Goal: Task Accomplishment & Management: Manage account settings

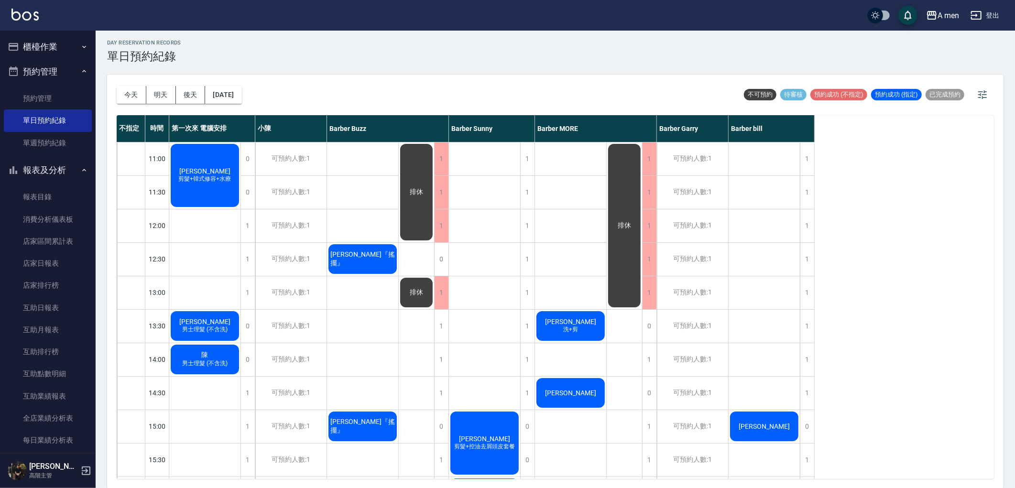
scroll to position [372, 0]
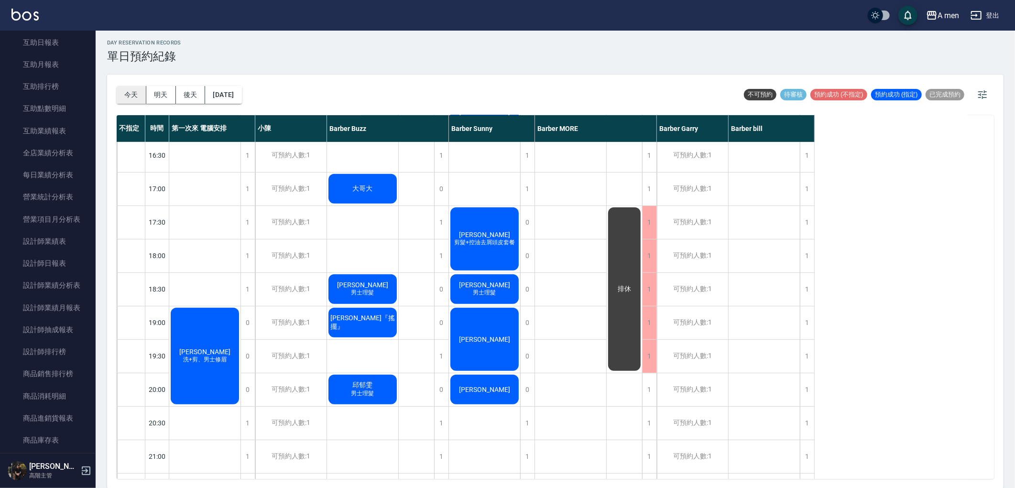
click at [122, 99] on button "今天" at bounding box center [132, 95] width 30 height 18
click at [123, 99] on button "今天" at bounding box center [132, 95] width 30 height 18
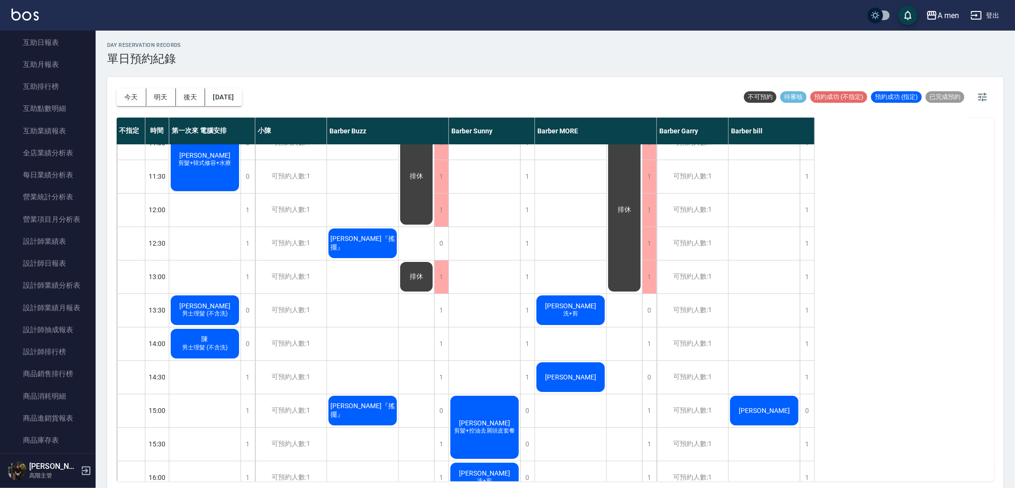
scroll to position [0, 0]
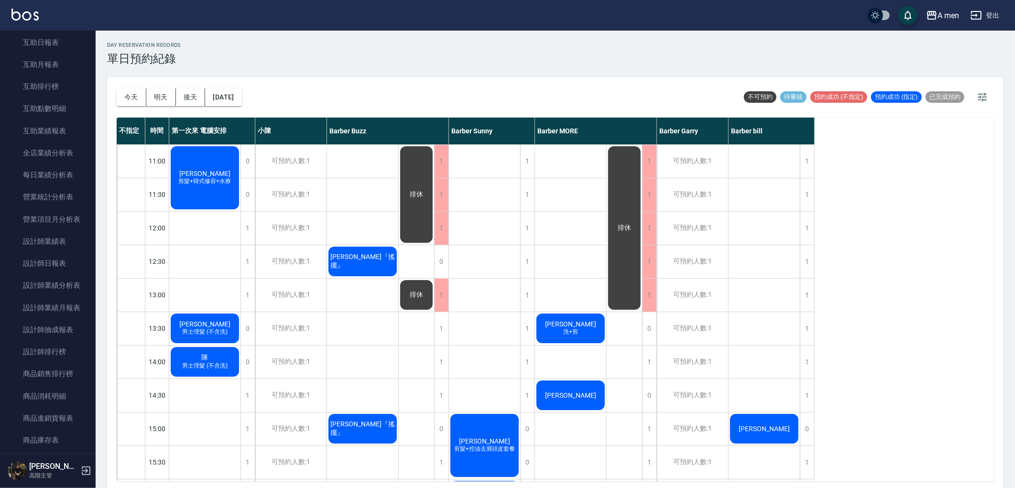
click at [553, 335] on div "林憨少淇 洗+剪" at bounding box center [570, 328] width 71 height 33
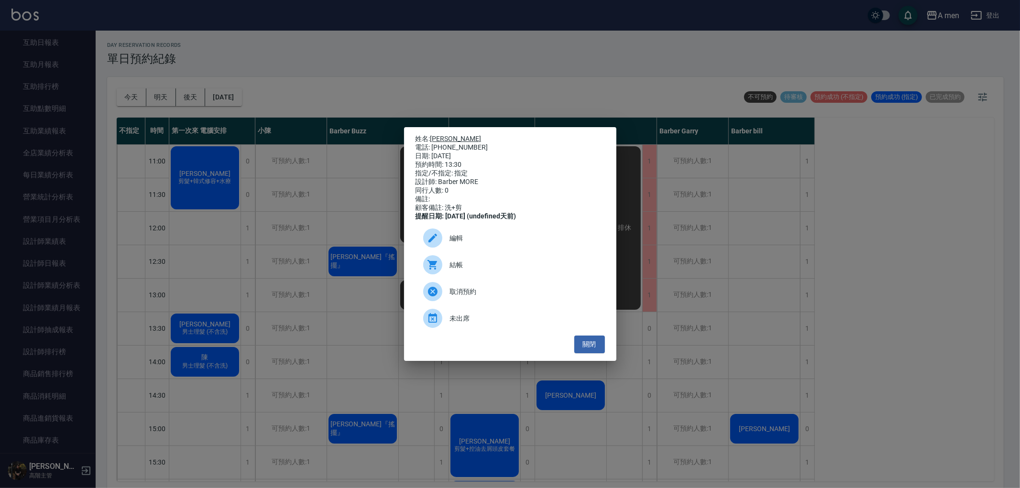
click at [446, 135] on link "[PERSON_NAME]" at bounding box center [455, 139] width 51 height 8
click at [580, 353] on button "關閉" at bounding box center [589, 345] width 31 height 18
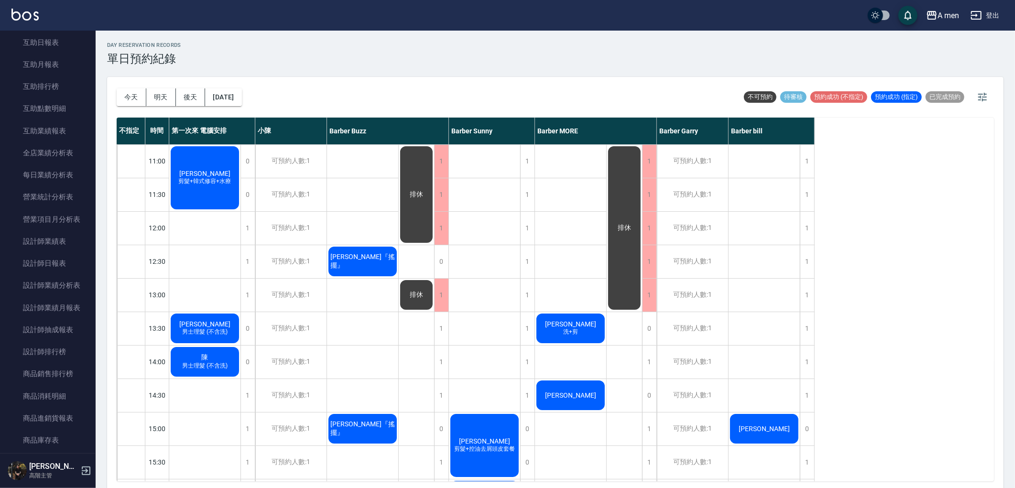
click at [577, 380] on div "[PERSON_NAME]" at bounding box center [570, 395] width 71 height 33
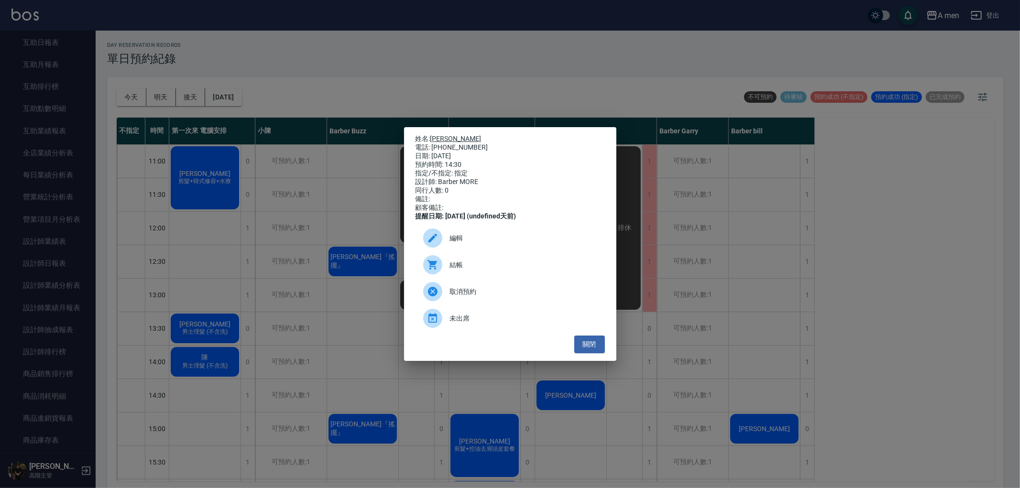
click at [436, 135] on link "[PERSON_NAME]" at bounding box center [455, 139] width 51 height 8
click at [536, 243] on span "編輯" at bounding box center [523, 238] width 147 height 10
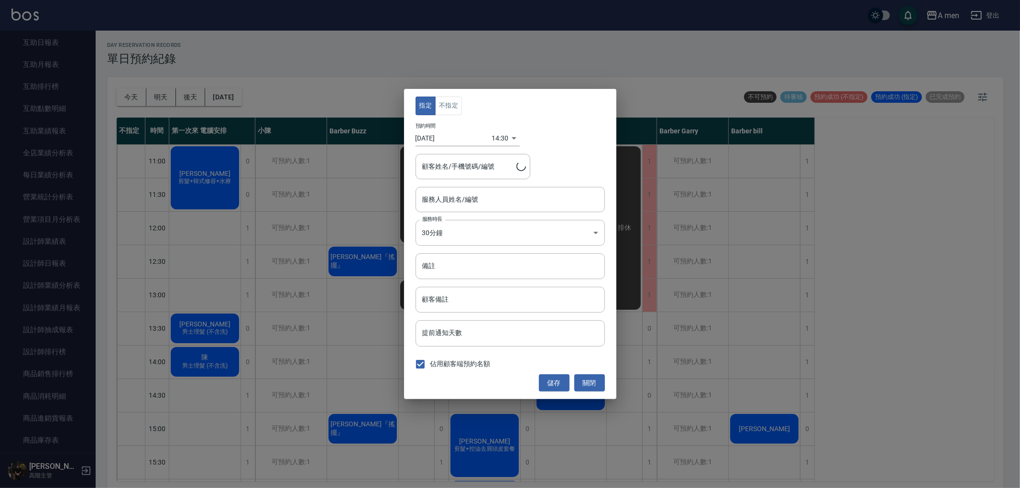
type input "Barber MORE-001"
type input "zack/0975126094"
click at [503, 275] on input "備註" at bounding box center [510, 266] width 189 height 26
type input "單"
type input "剪"
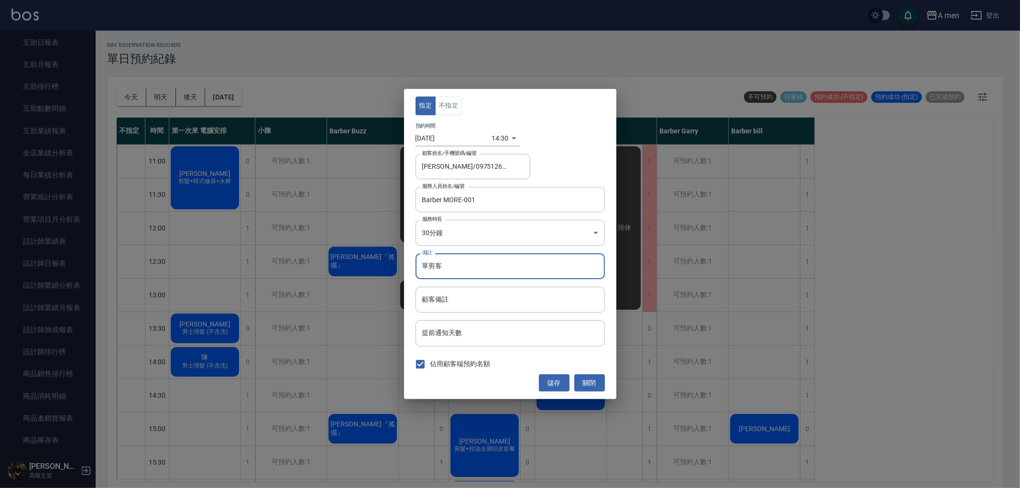
type input "單剪客"
click at [560, 378] on button "儲存" at bounding box center [554, 383] width 31 height 18
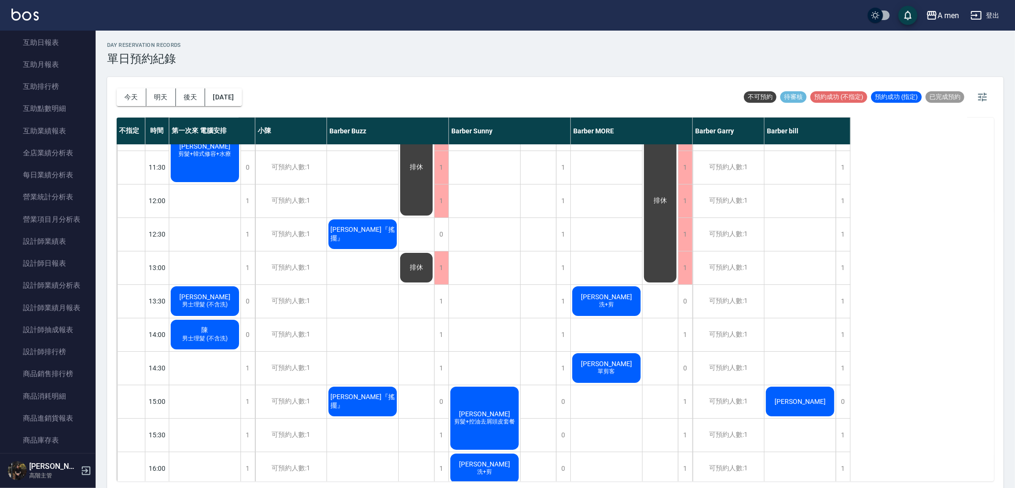
scroll to position [53, 0]
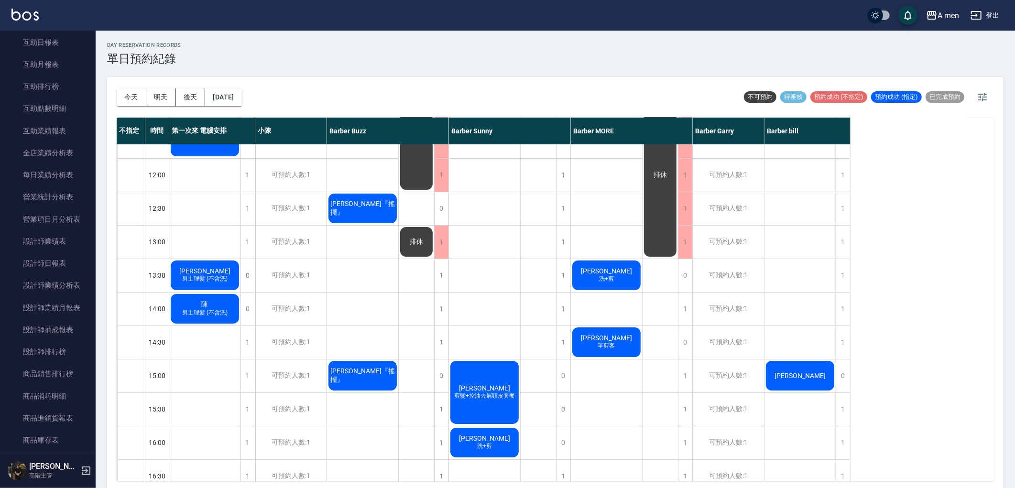
click at [373, 371] on span "[PERSON_NAME]『搖擺』" at bounding box center [363, 375] width 68 height 17
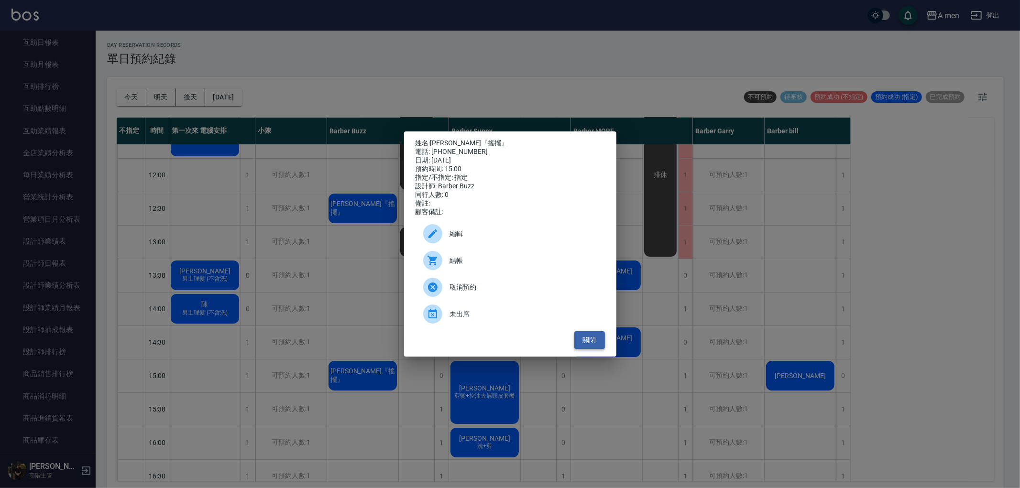
click at [589, 349] on button "關閉" at bounding box center [589, 340] width 31 height 18
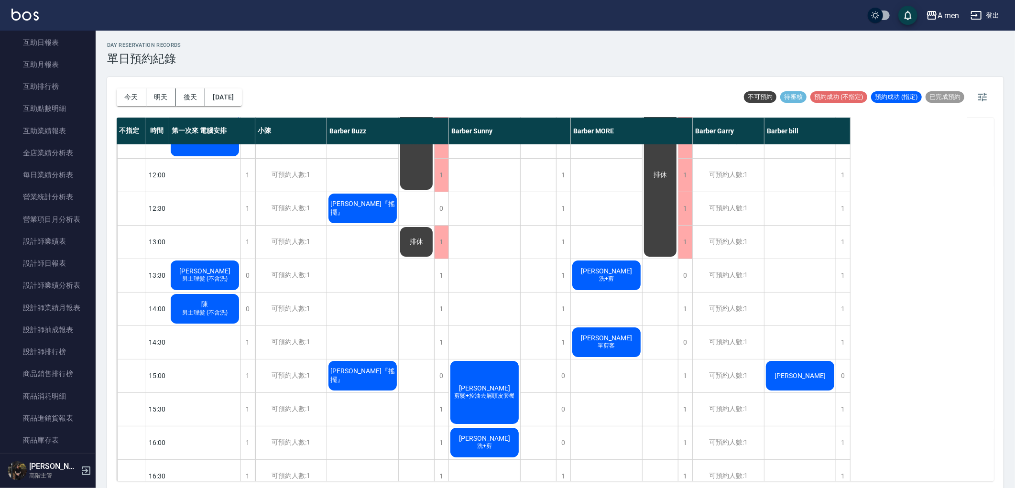
click at [806, 373] on span "[PERSON_NAME]" at bounding box center [800, 376] width 55 height 8
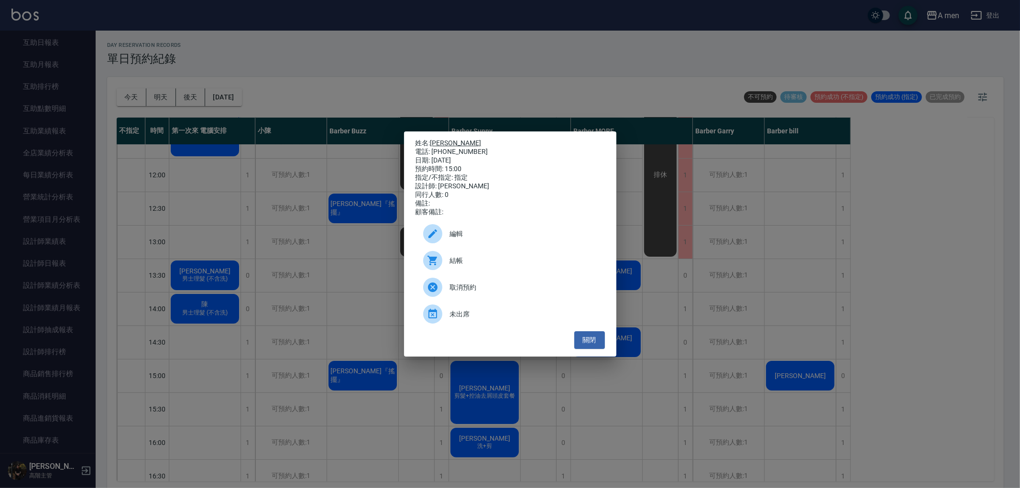
click at [439, 139] on link "[PERSON_NAME]" at bounding box center [455, 143] width 51 height 8
click at [542, 246] on div "編輯" at bounding box center [510, 233] width 189 height 27
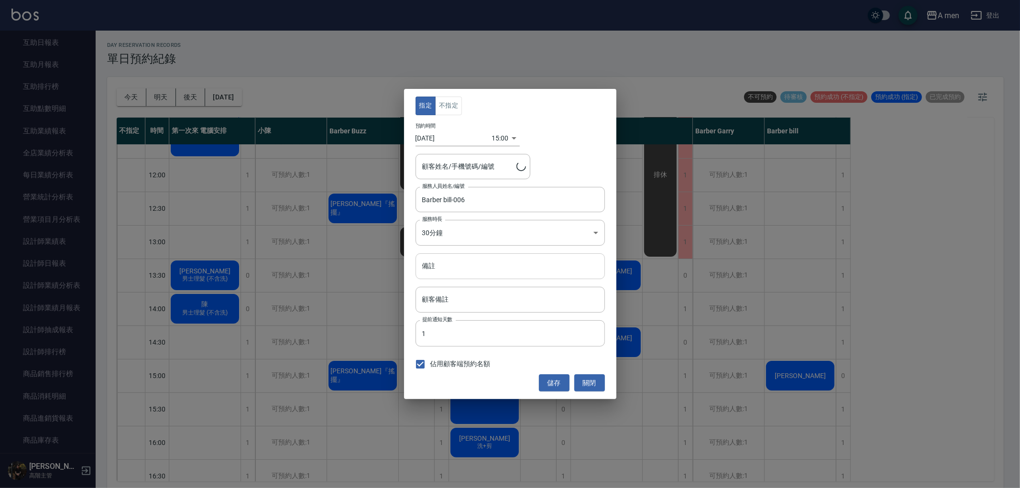
type input "Fred/0933980612"
click at [504, 290] on input "顧客備註" at bounding box center [510, 300] width 189 height 26
click at [505, 269] on input "備註" at bounding box center [510, 266] width 189 height 26
type input "ㄉ"
type input "單剪客"
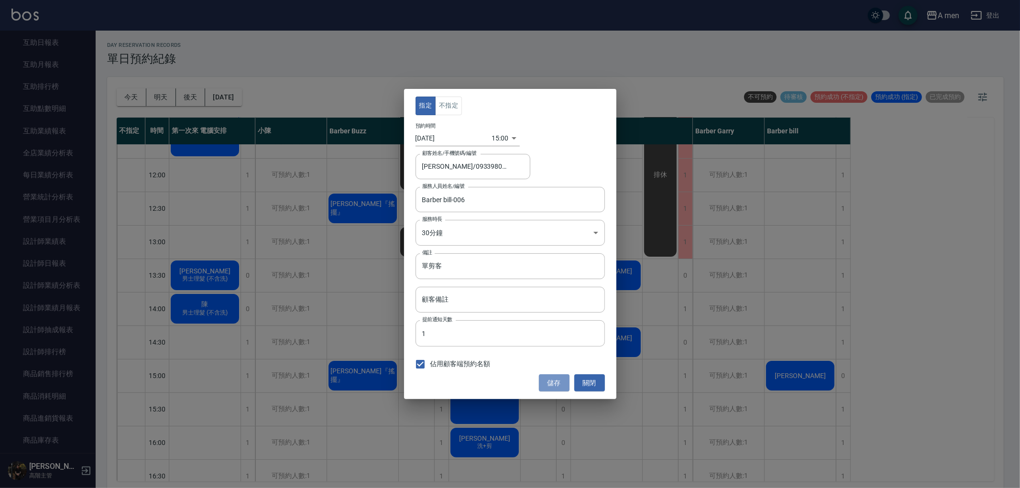
click at [555, 380] on button "儲存" at bounding box center [554, 383] width 31 height 18
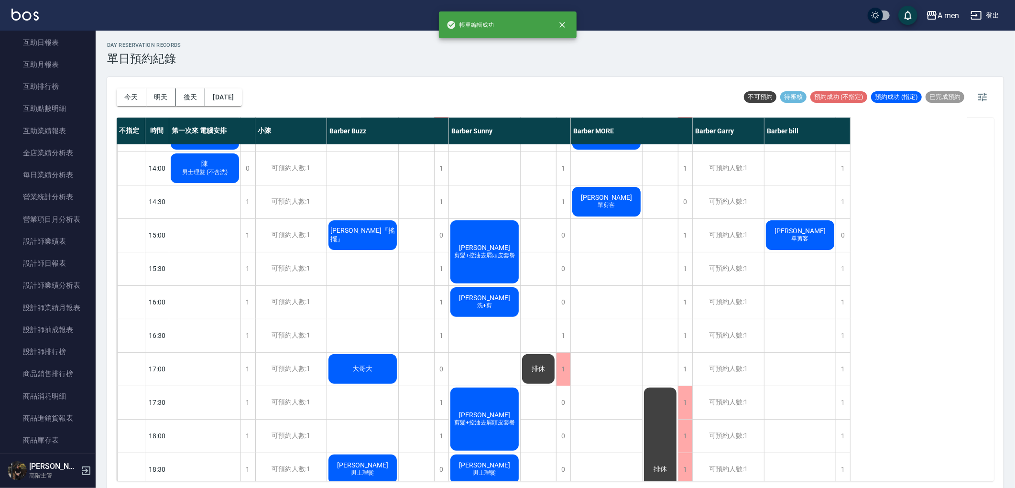
scroll to position [212, 0]
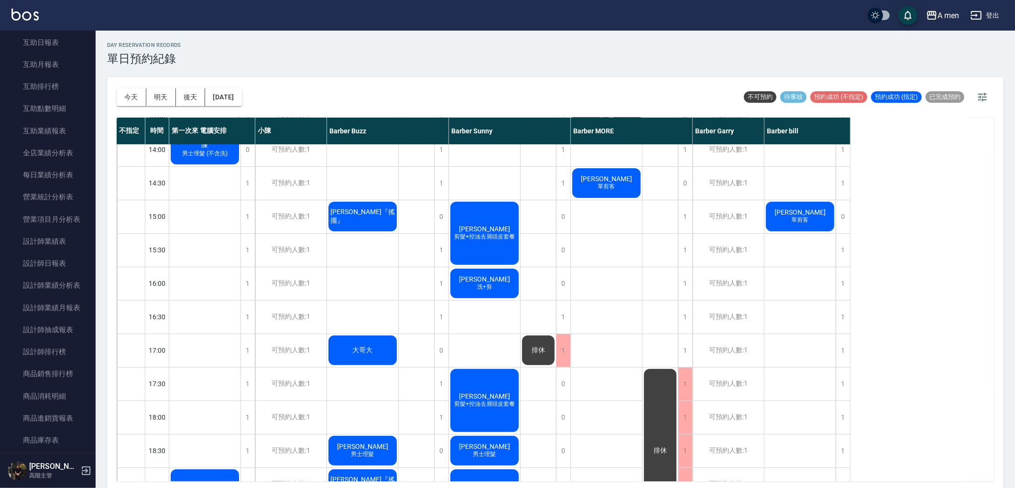
click at [485, 278] on span "[PERSON_NAME]" at bounding box center [484, 279] width 55 height 8
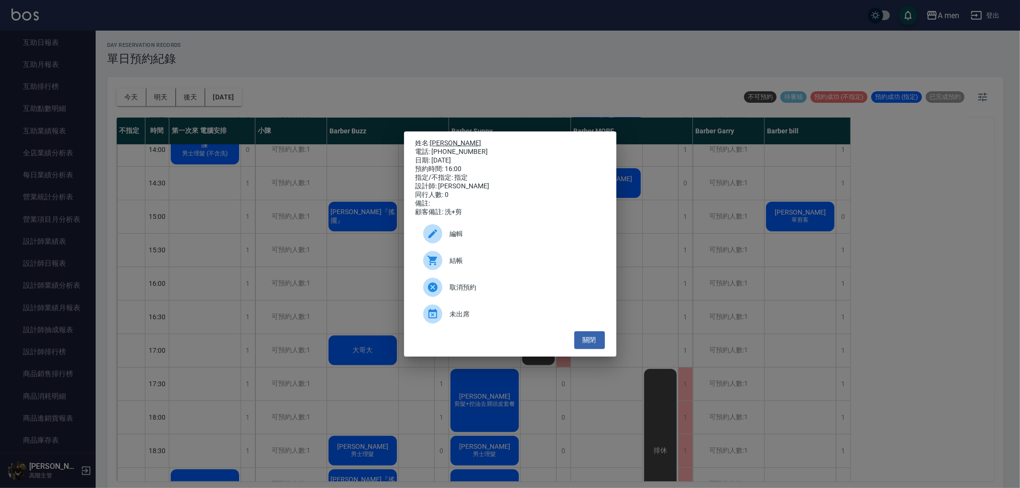
click at [440, 139] on link "[PERSON_NAME]" at bounding box center [455, 143] width 51 height 8
click at [586, 349] on button "關閉" at bounding box center [589, 340] width 31 height 18
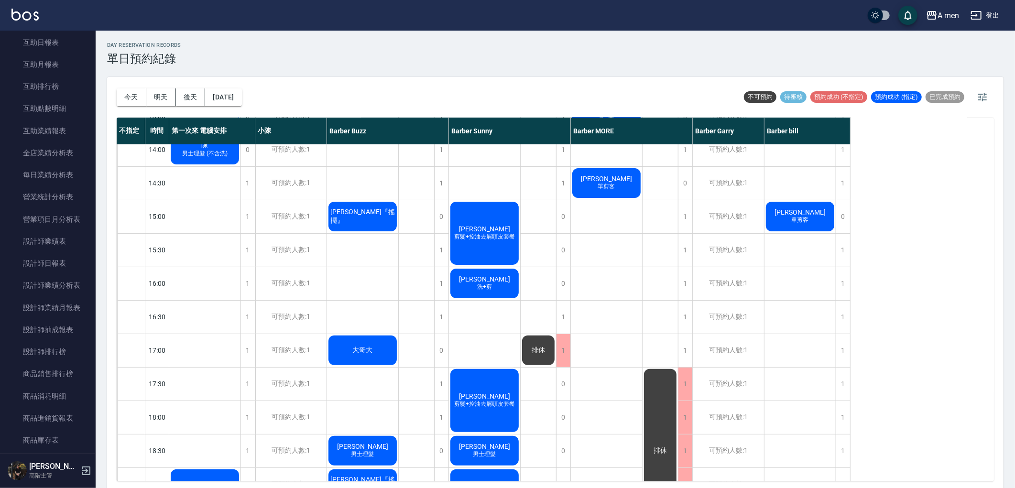
click at [513, 290] on div "Harry 洗+剪" at bounding box center [484, 283] width 71 height 33
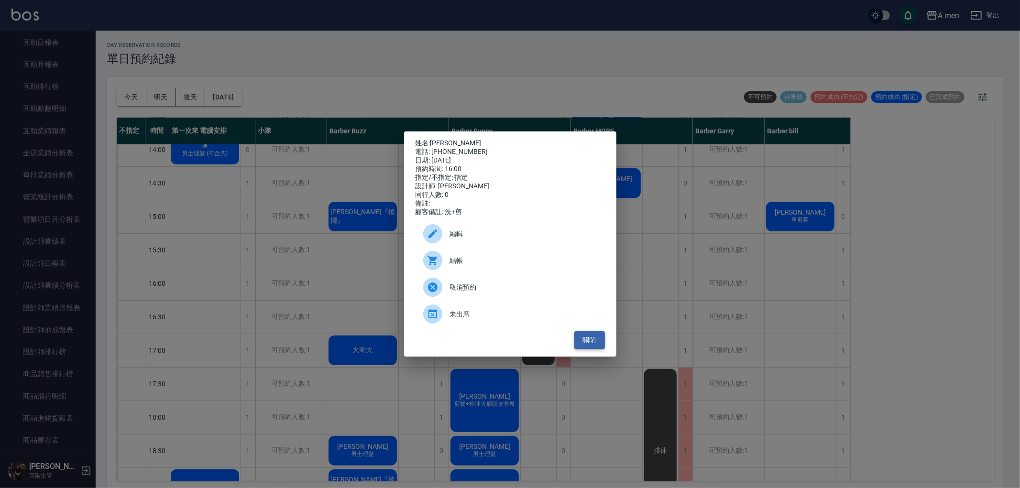
click at [603, 349] on button "關閉" at bounding box center [589, 340] width 31 height 18
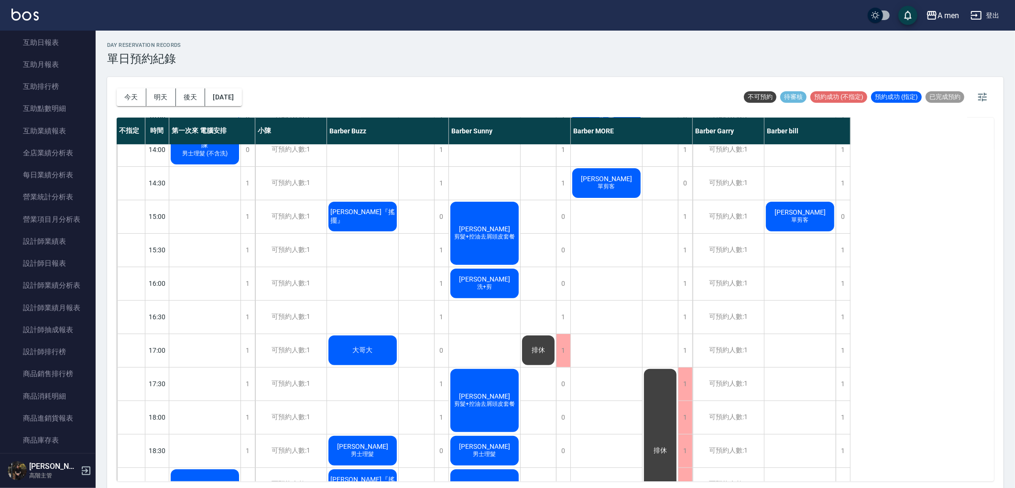
click at [389, 361] on div "大哥大" at bounding box center [362, 350] width 71 height 33
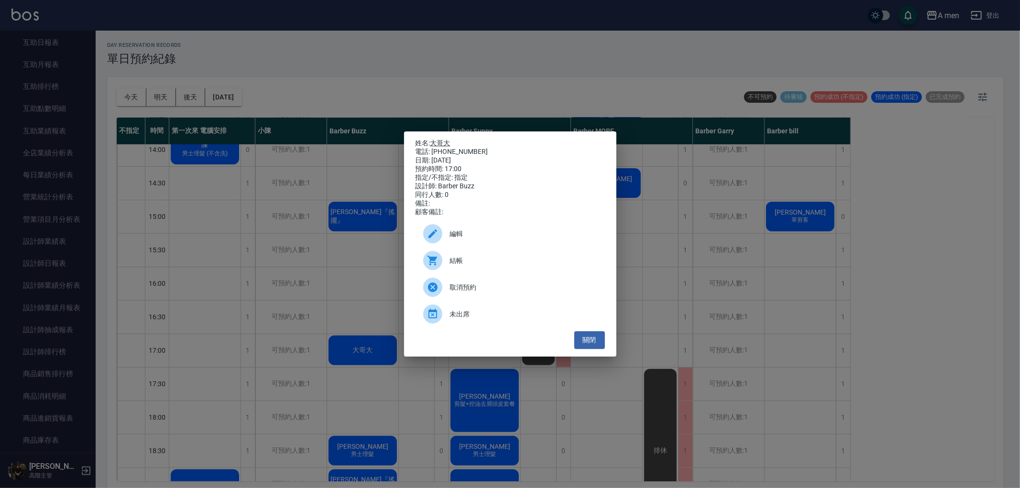
click at [444, 139] on link "大哥大" at bounding box center [440, 143] width 20 height 8
click at [587, 343] on button "關閉" at bounding box center [589, 340] width 31 height 18
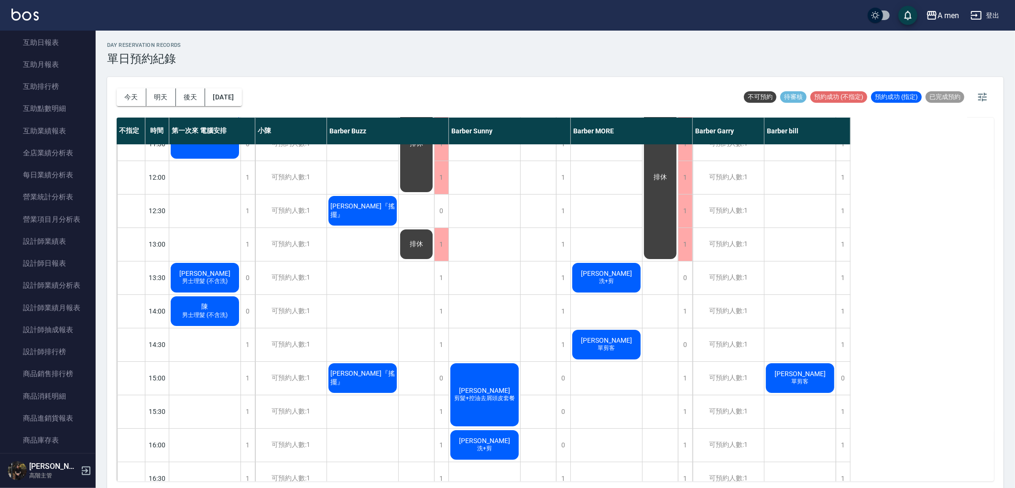
scroll to position [0, 0]
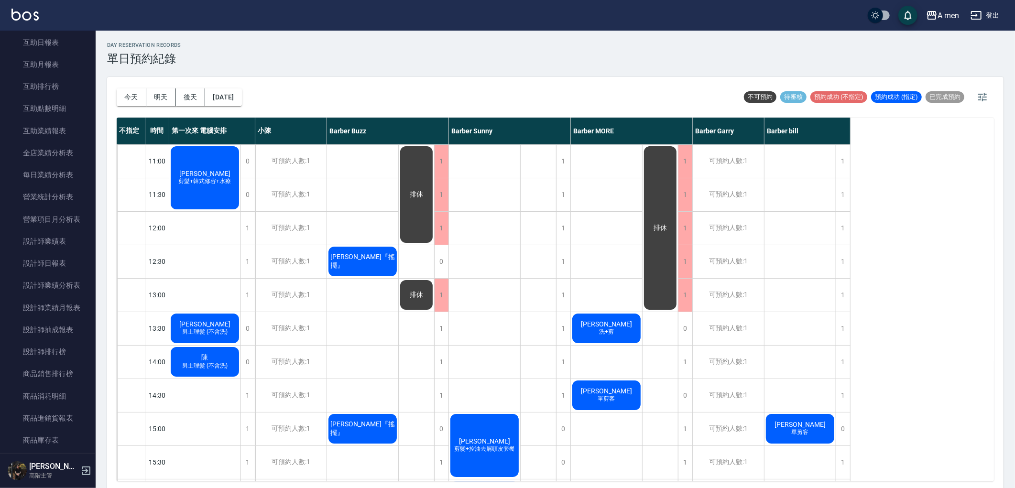
click at [766, 80] on div "[DATE] [DATE] [DATE] [DATE] 不可預約 待審核 預約成功 (不指定) 預約成功 (指定) 已完成預約" at bounding box center [556, 97] width 878 height 41
drag, startPoint x: 749, startPoint y: 101, endPoint x: 785, endPoint y: 104, distance: 36.0
click at [785, 104] on div "不可預約 待審核 預約成功 (不指定) 預約成功 (指定) 已完成預約" at bounding box center [854, 96] width 224 height 15
click at [950, 119] on div "不指定 時間 第一次來 電腦安排 小陳 Barber Buzz Barber Sunny Barber MORE Barber Garry Barber bi…" at bounding box center [556, 300] width 878 height 364
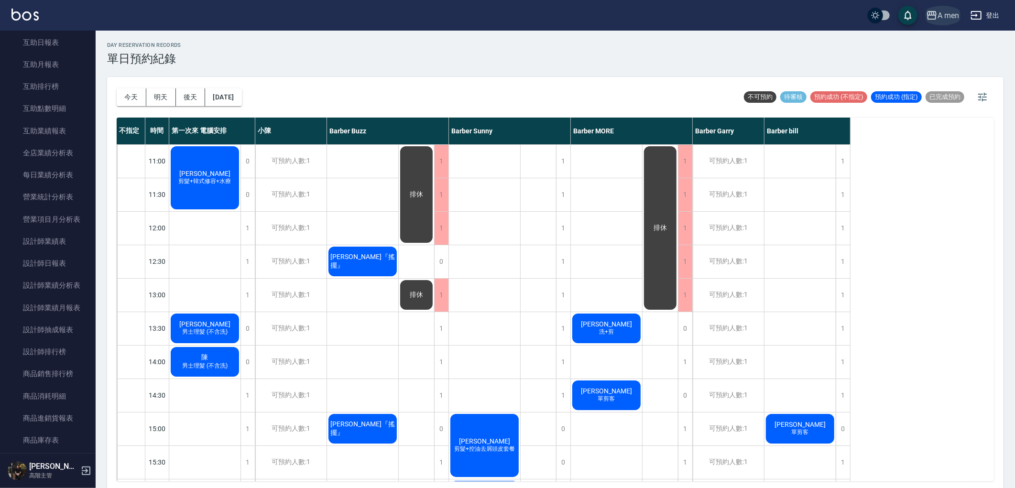
click at [955, 18] on div "A men" at bounding box center [949, 16] width 22 height 12
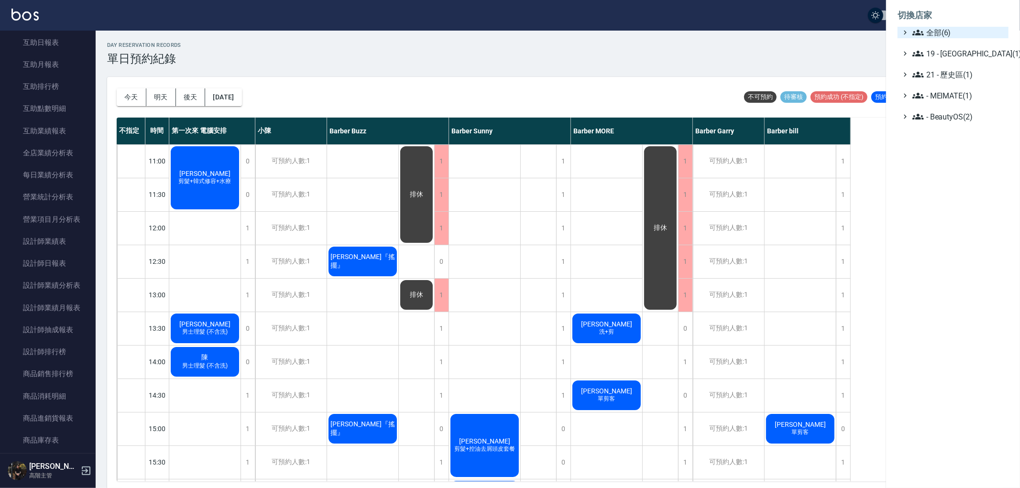
click at [937, 31] on span "全部(6)" at bounding box center [958, 32] width 92 height 11
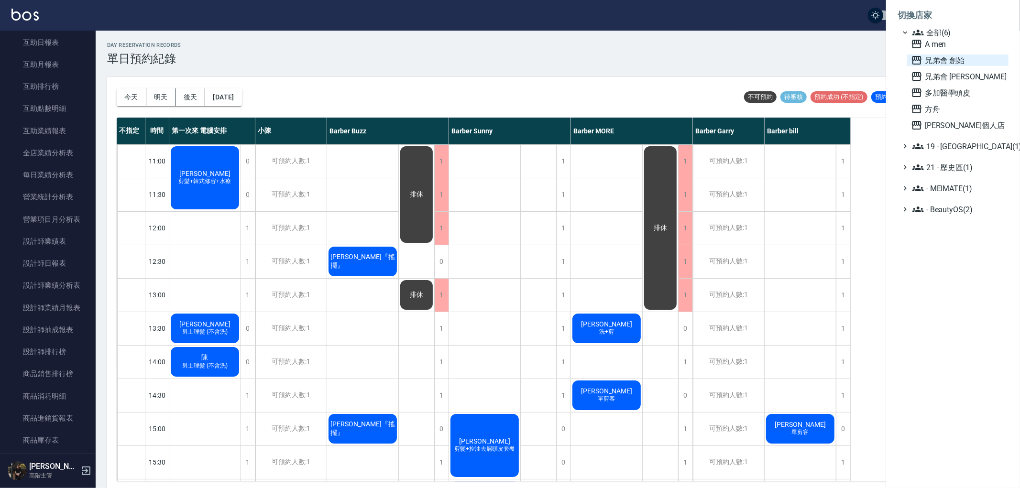
click at [956, 63] on span "兄弟會 創始" at bounding box center [958, 60] width 94 height 11
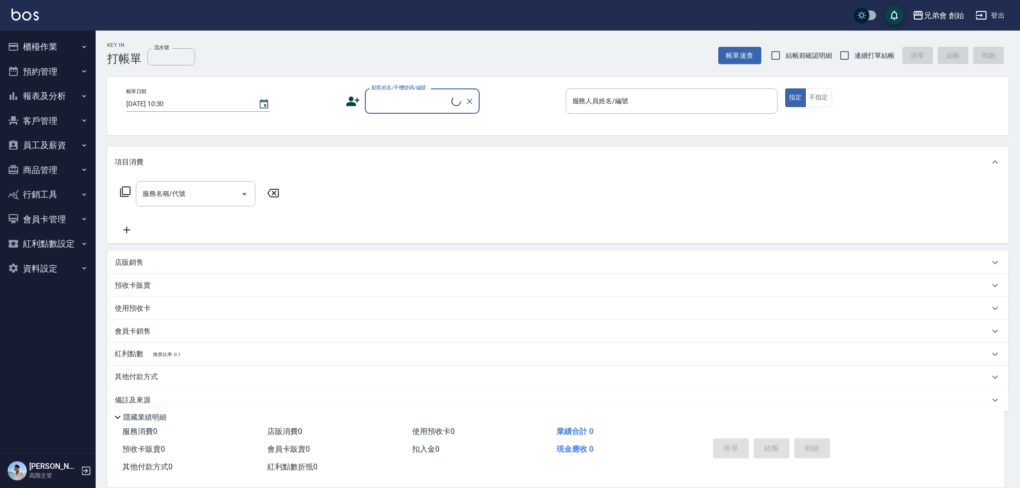
click at [72, 54] on button "櫃檯作業" at bounding box center [48, 46] width 88 height 25
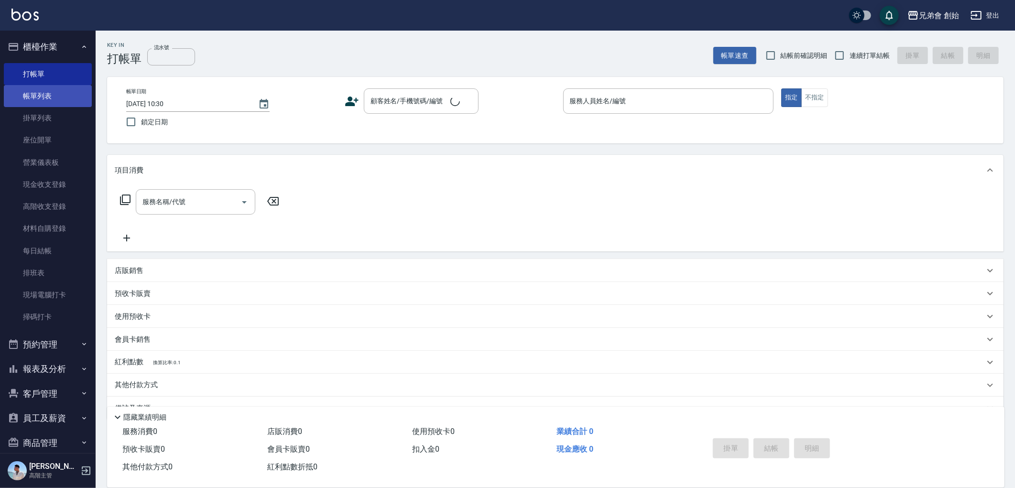
click at [69, 96] on link "帳單列表" at bounding box center [48, 96] width 88 height 22
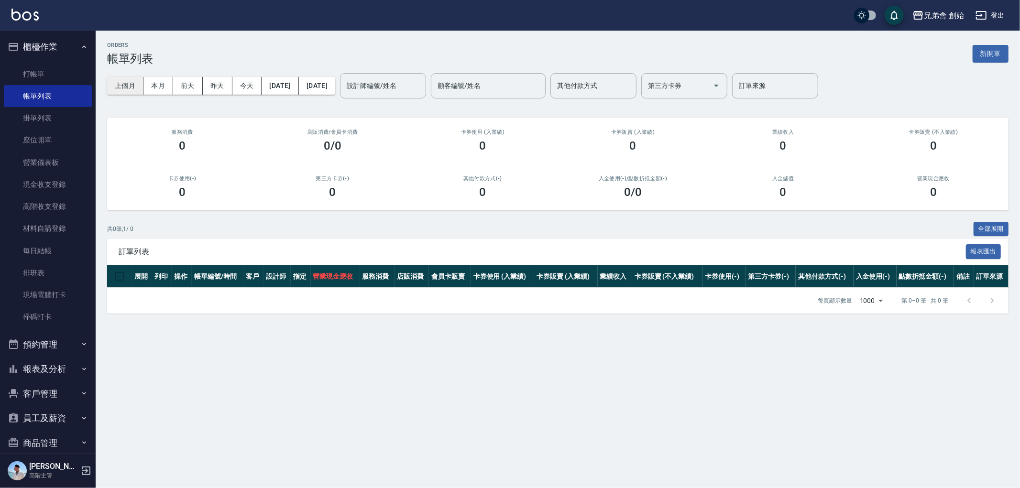
click at [125, 91] on button "上個月" at bounding box center [125, 86] width 36 height 18
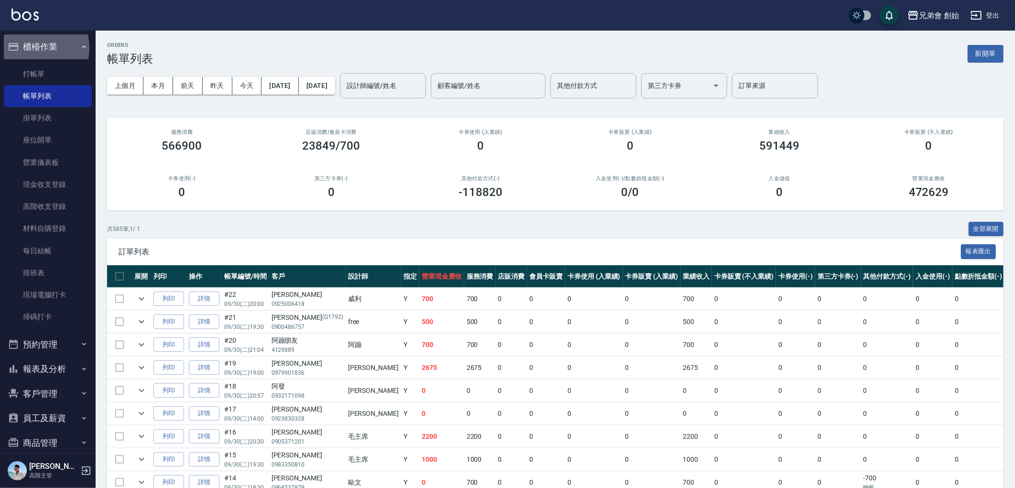
click at [33, 48] on button "櫃檯作業" at bounding box center [48, 46] width 88 height 25
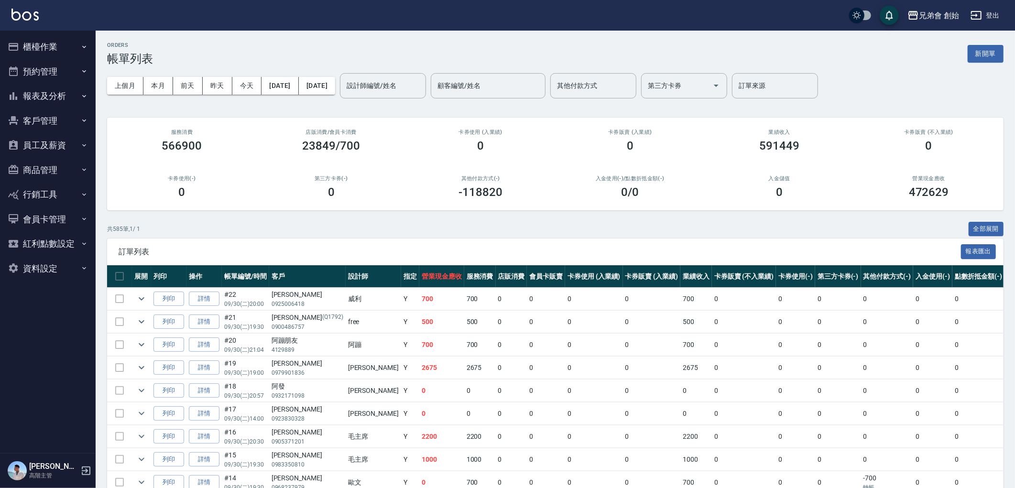
click at [64, 93] on button "報表及分析" at bounding box center [48, 96] width 88 height 25
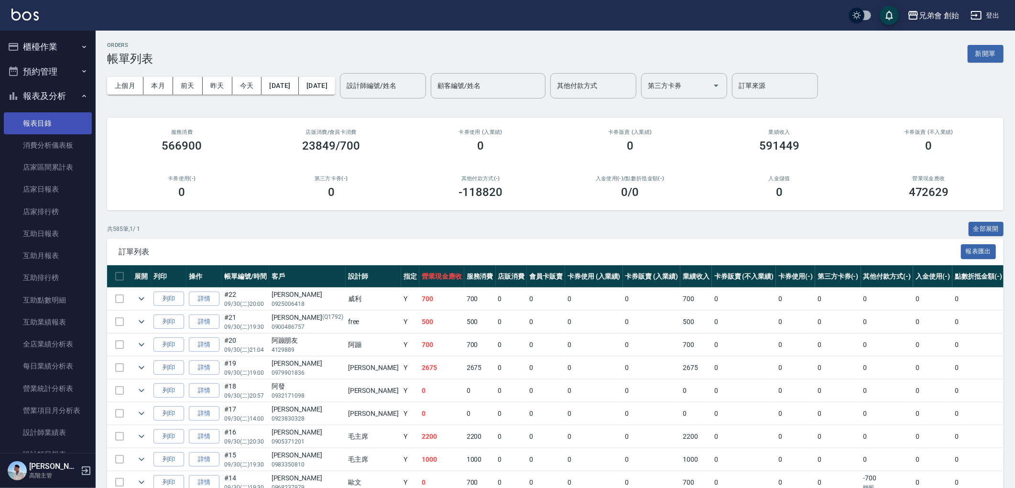
click at [64, 117] on link "報表目錄" at bounding box center [48, 123] width 88 height 22
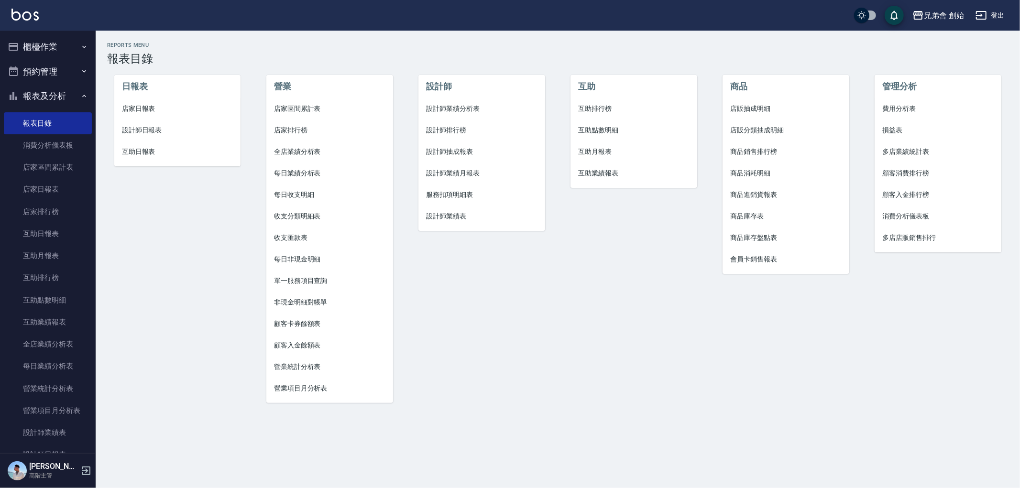
click at [446, 110] on span "設計師業績分析表" at bounding box center [481, 109] width 111 height 10
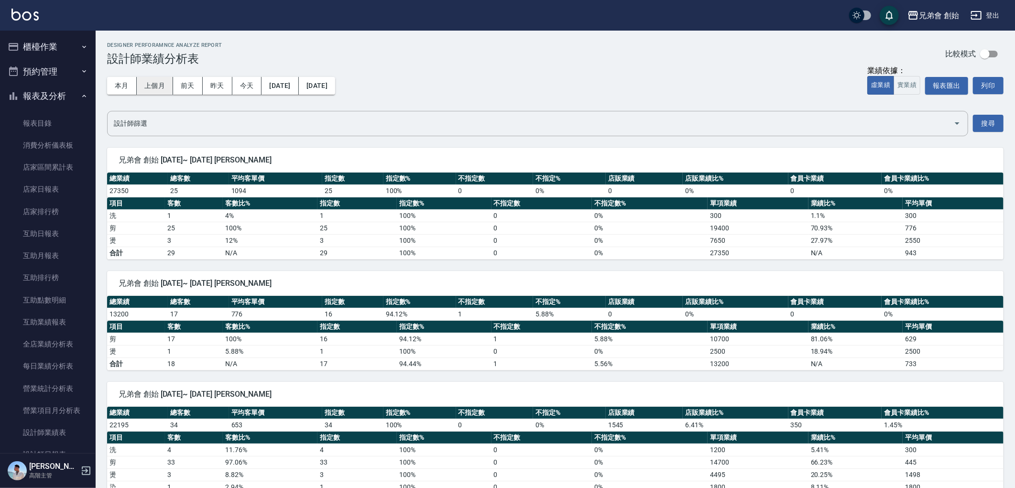
click at [149, 87] on button "上個月" at bounding box center [155, 86] width 36 height 18
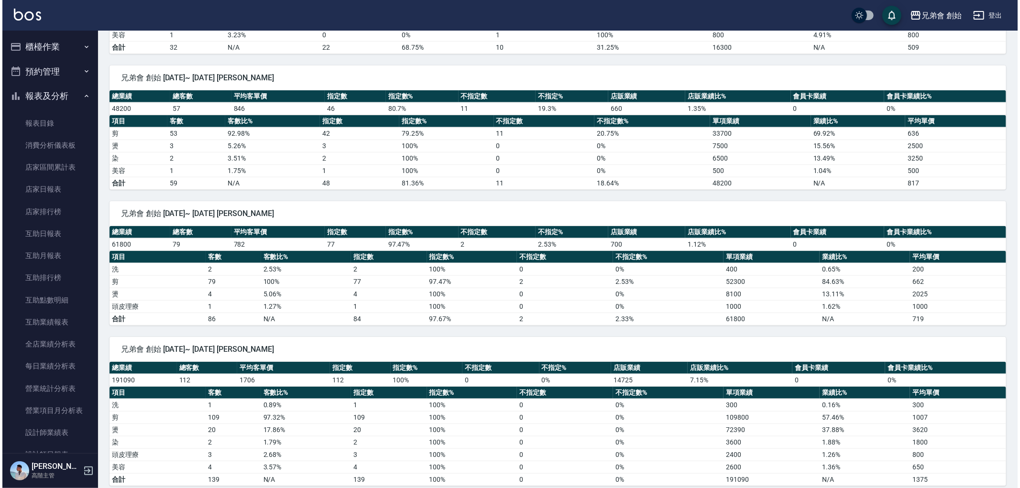
scroll to position [675, 0]
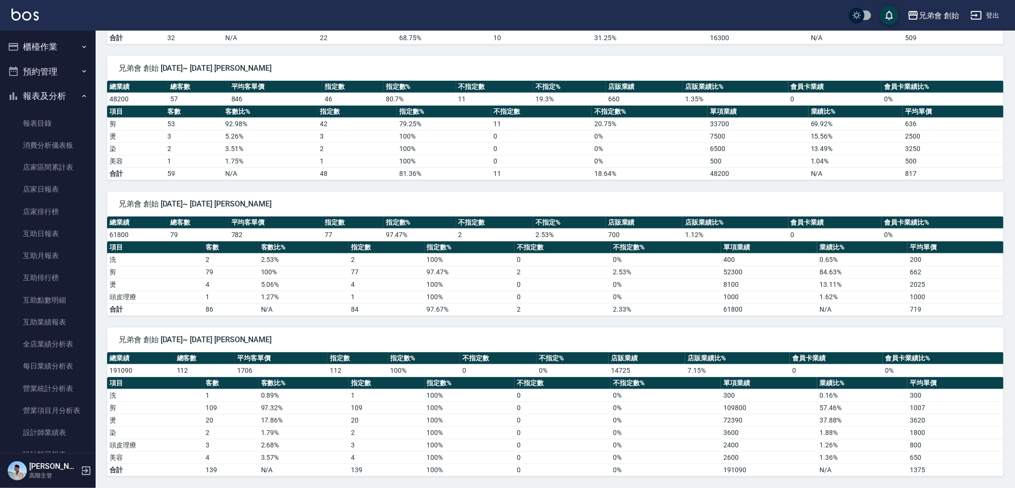
click at [941, 11] on div "兄弟會 創始" at bounding box center [939, 16] width 40 height 12
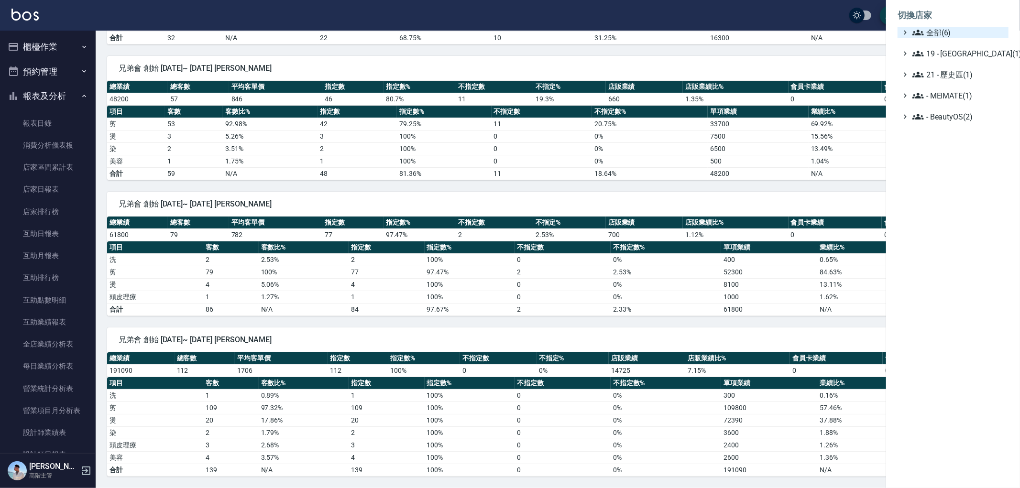
click at [933, 35] on span "全部(6)" at bounding box center [958, 32] width 92 height 11
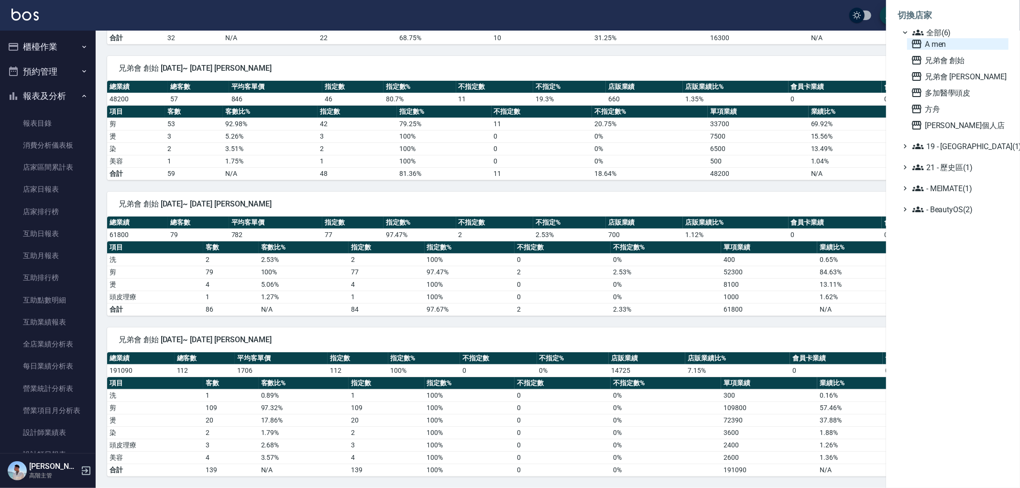
click at [936, 45] on span "A men" at bounding box center [958, 43] width 94 height 11
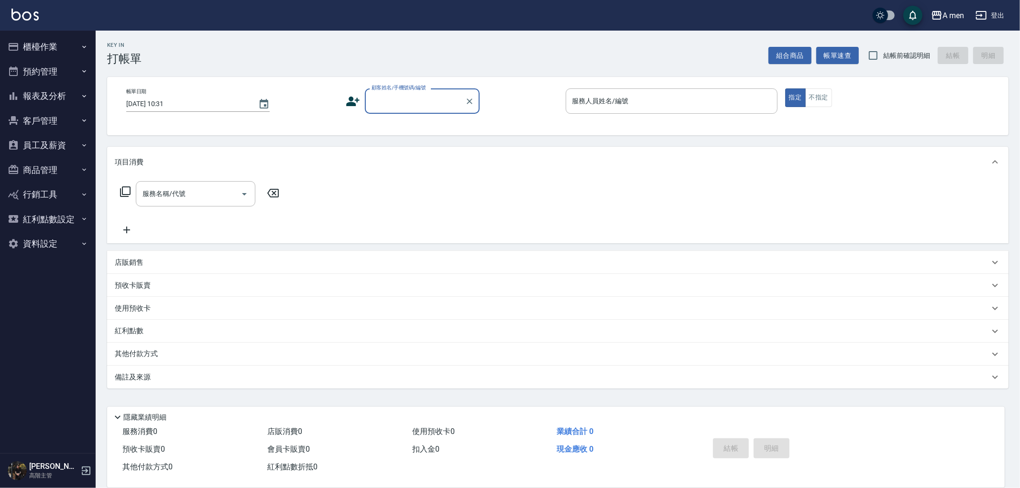
click at [60, 88] on button "報表及分析" at bounding box center [48, 96] width 88 height 25
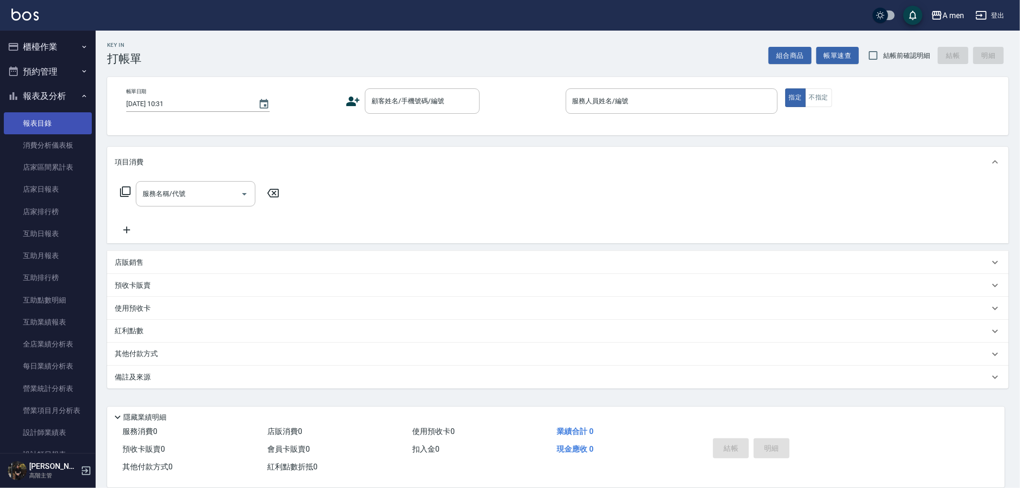
click at [60, 121] on link "報表目錄" at bounding box center [48, 123] width 88 height 22
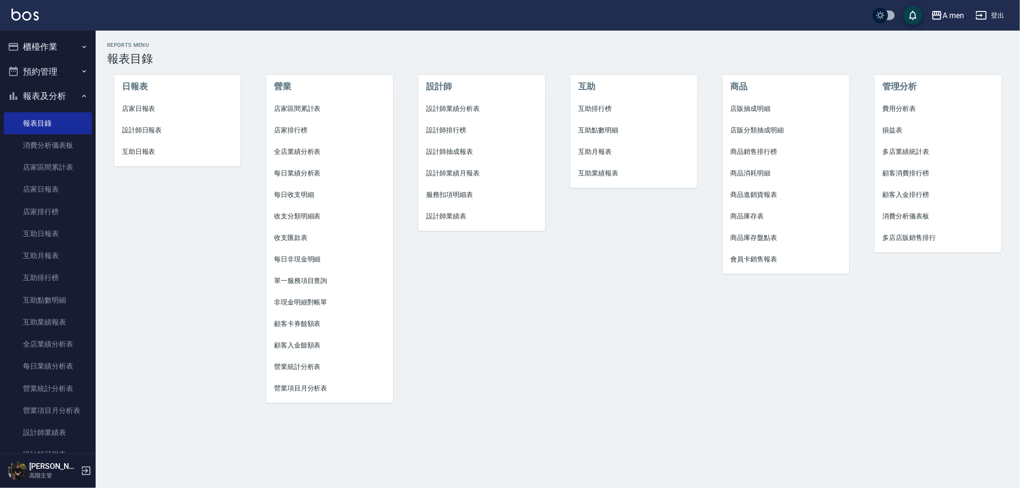
click at [451, 110] on span "設計師業績分析表" at bounding box center [481, 109] width 111 height 10
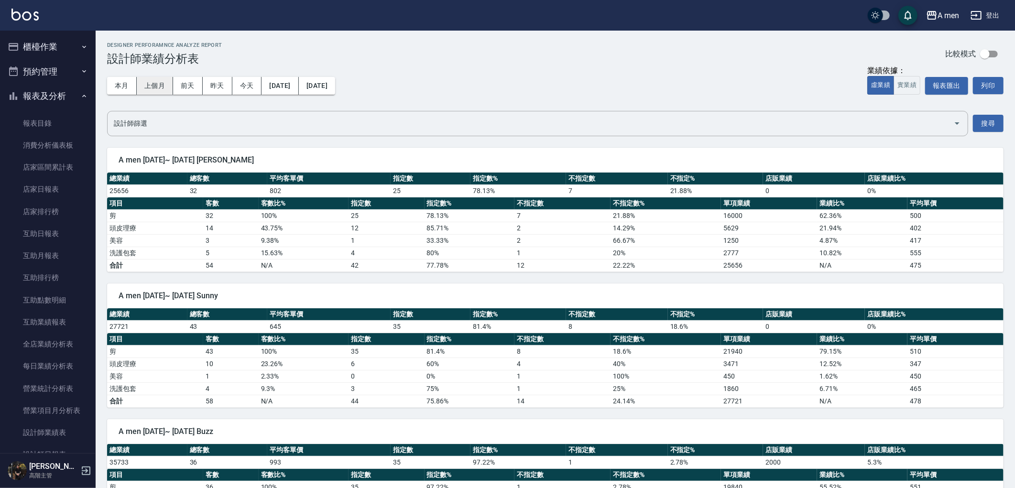
click at [159, 85] on button "上個月" at bounding box center [155, 86] width 36 height 18
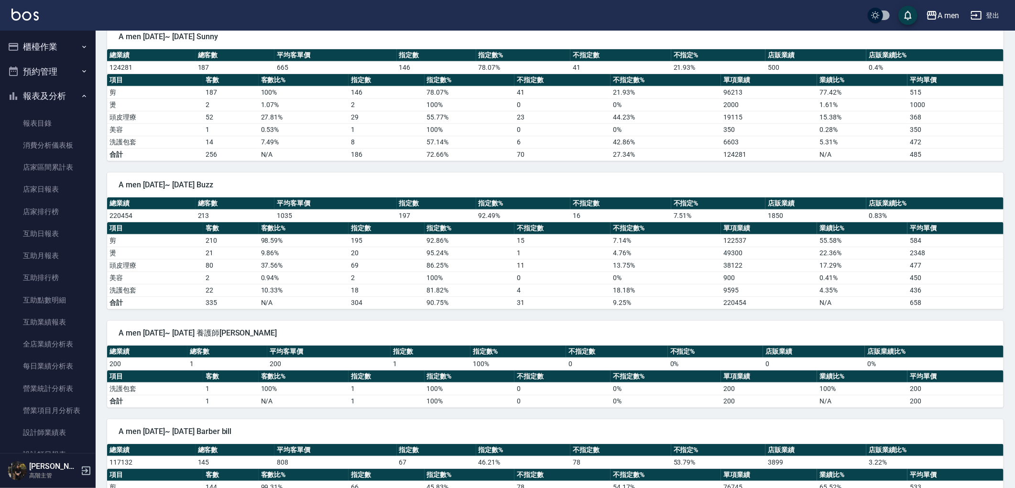
scroll to position [221, 0]
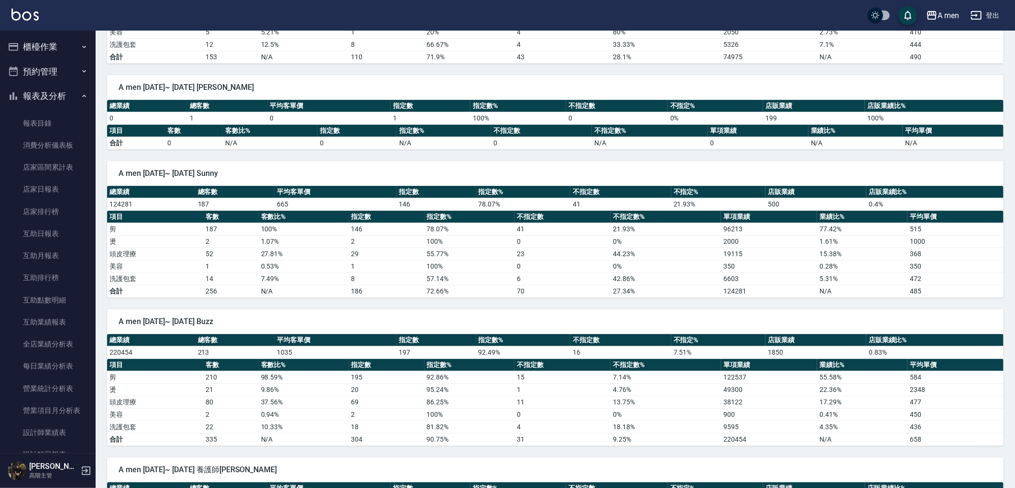
click at [53, 88] on button "報表及分析" at bounding box center [48, 96] width 88 height 25
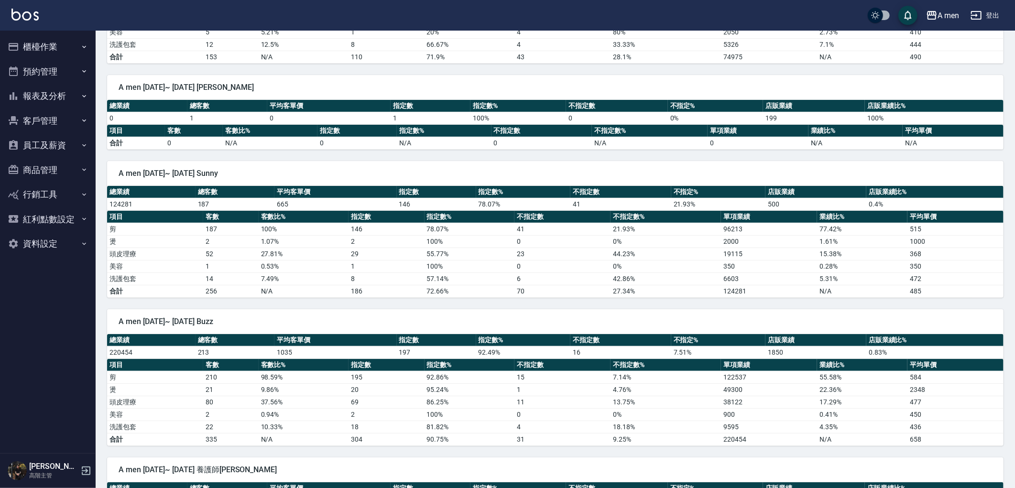
click at [56, 64] on button "預約管理" at bounding box center [48, 71] width 88 height 25
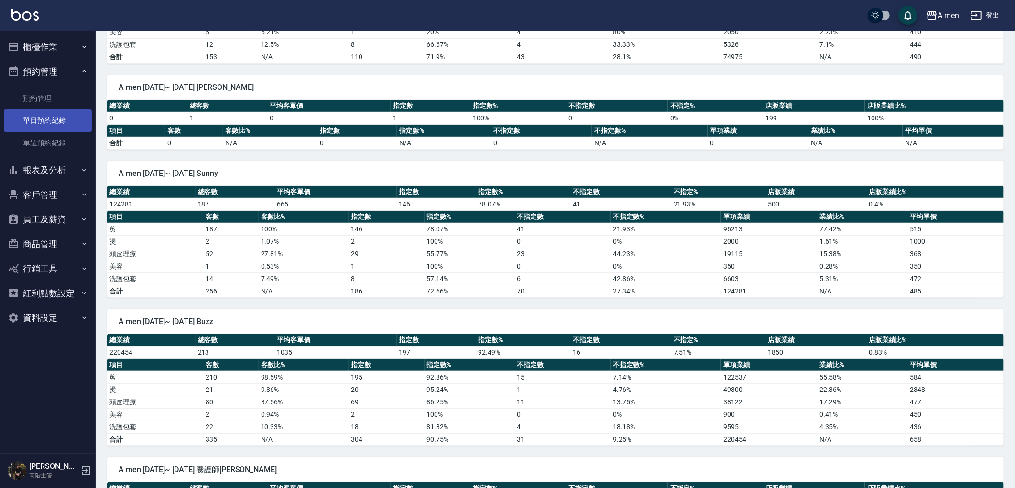
click at [58, 125] on link "單日預約紀錄" at bounding box center [48, 121] width 88 height 22
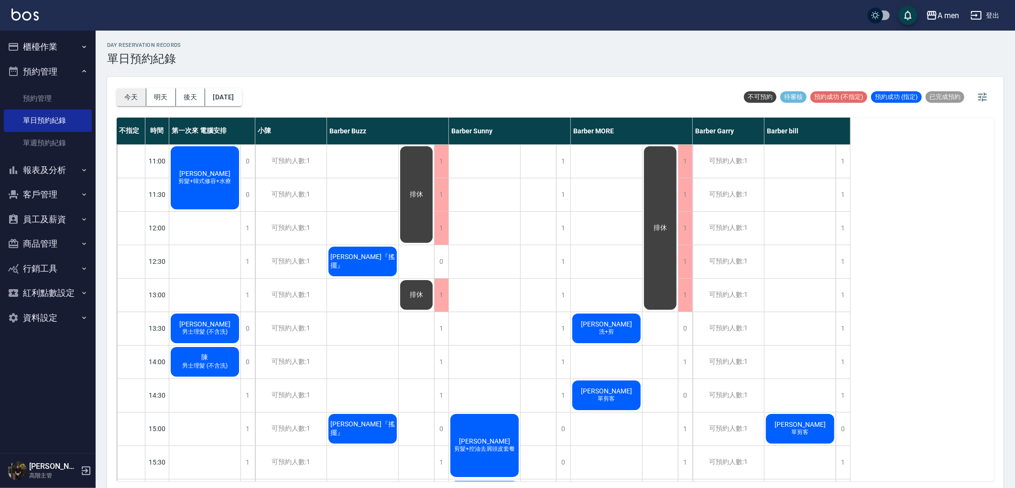
click at [129, 94] on button "今天" at bounding box center [132, 97] width 30 height 18
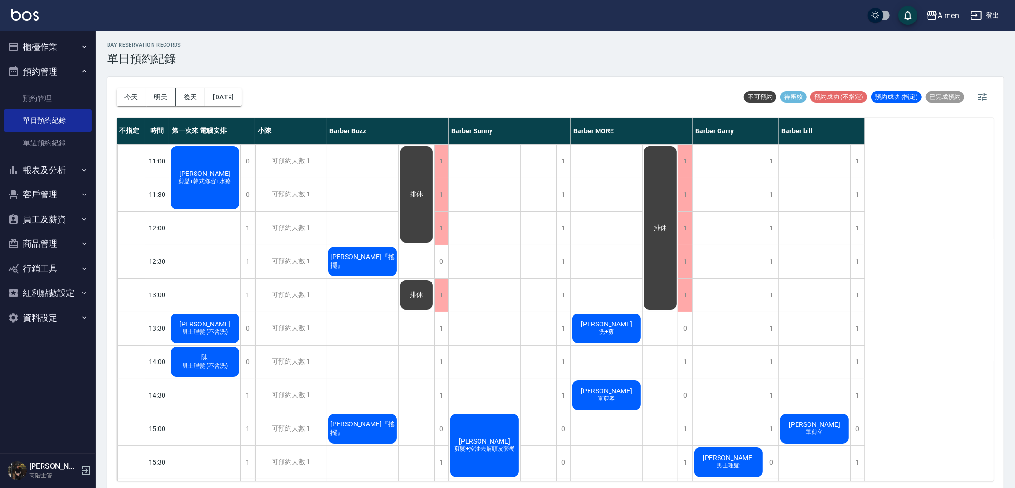
click at [441, 78] on div "[DATE] [DATE] [DATE] [DATE] 不可預約 待審核 預約成功 (不指定) 預約成功 (指定) 已完成預約" at bounding box center [556, 97] width 878 height 41
